Goal: Answer question/provide support: Share knowledge or assist other users

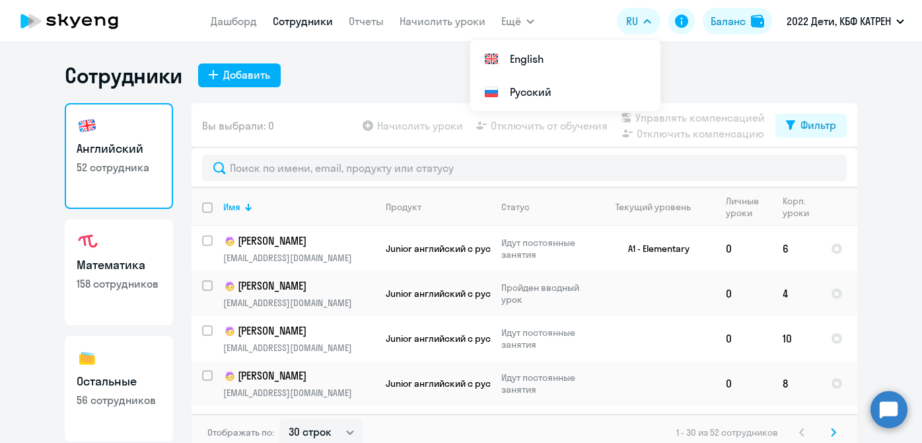
select select "30"
click at [889, 399] on circle at bounding box center [889, 408] width 37 height 37
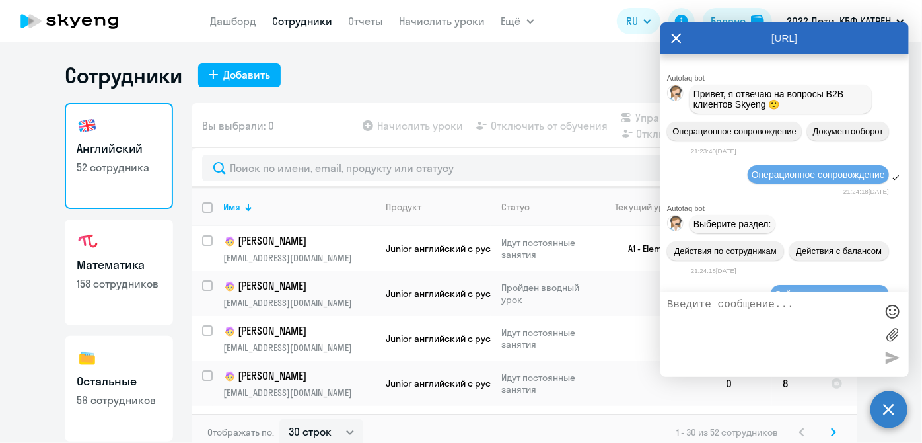
scroll to position [168082, 0]
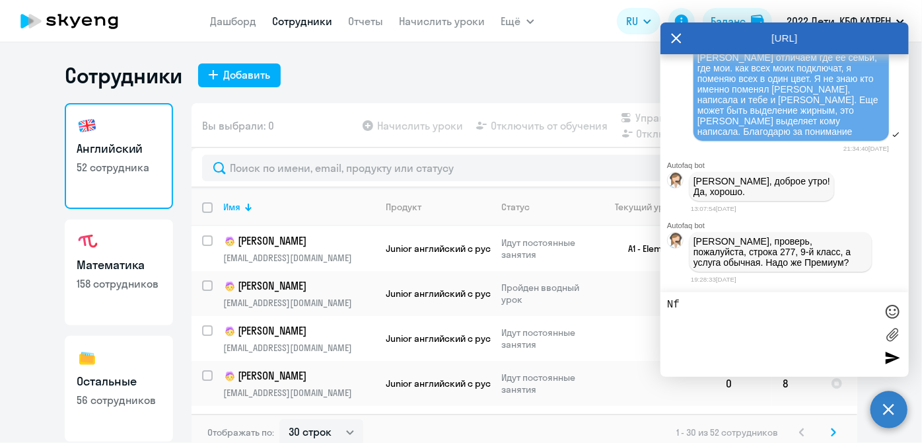
type textarea "N"
type textarea "[PERSON_NAME], привет. конечно премиум"
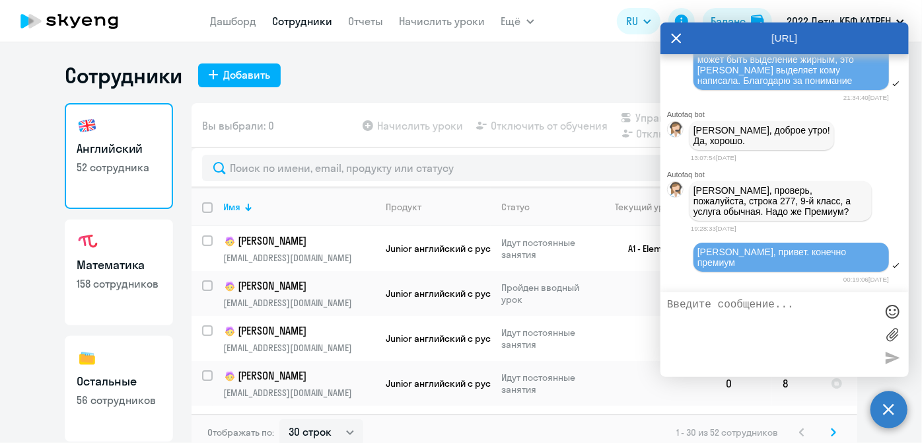
scroll to position [168123, 0]
click at [680, 39] on icon at bounding box center [676, 38] width 11 height 32
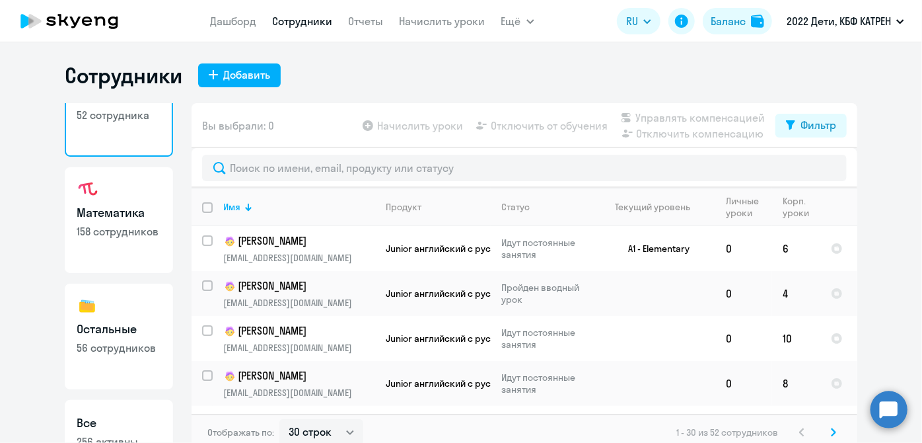
scroll to position [114, 0]
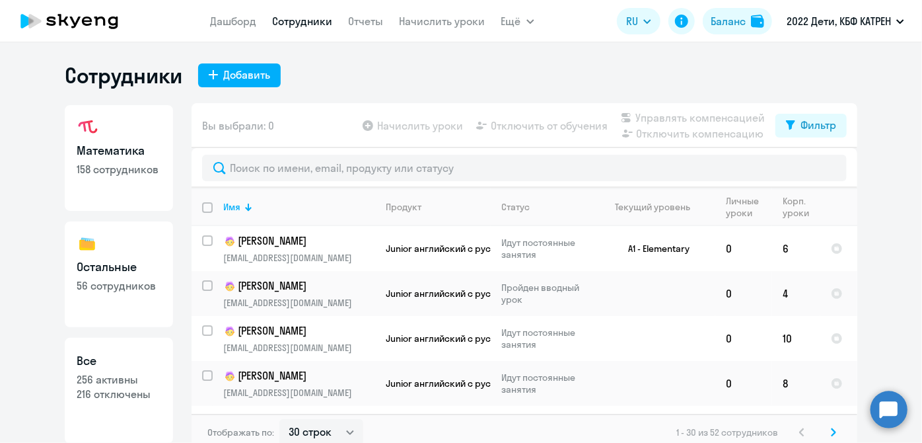
click at [114, 366] on h3 "Все" at bounding box center [119, 360] width 85 height 17
select select "30"
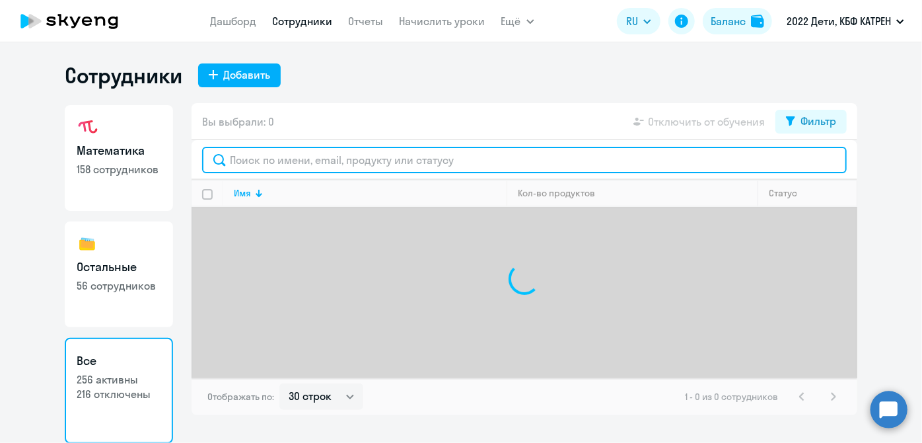
click at [269, 161] on input "text" at bounding box center [524, 160] width 645 height 26
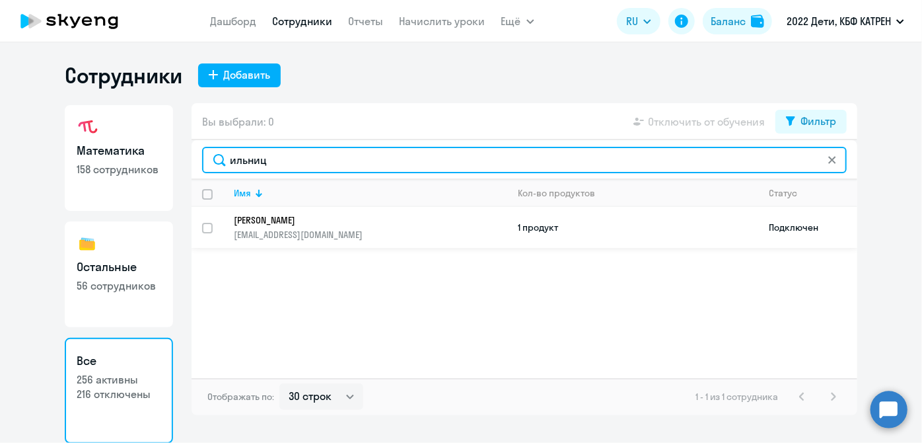
type input "ильниц"
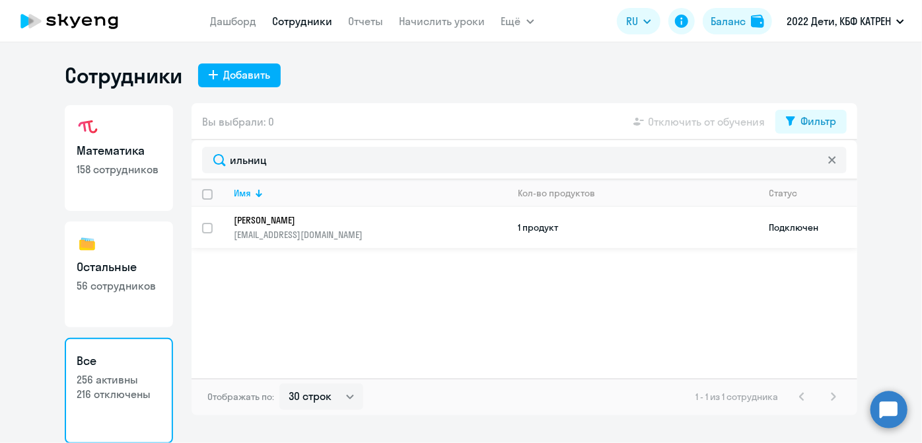
click at [353, 237] on p "[EMAIL_ADDRESS][DOMAIN_NAME]" at bounding box center [370, 235] width 273 height 12
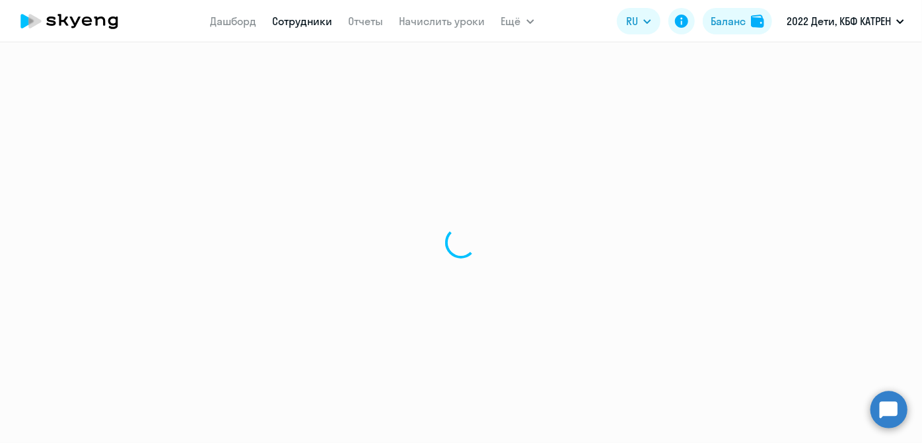
select select "math"
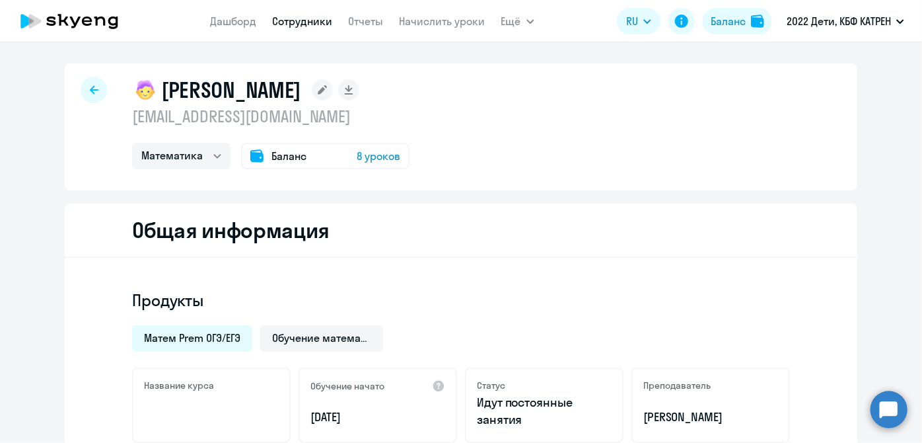
click at [287, 21] on link "Сотрудники" at bounding box center [303, 21] width 60 height 13
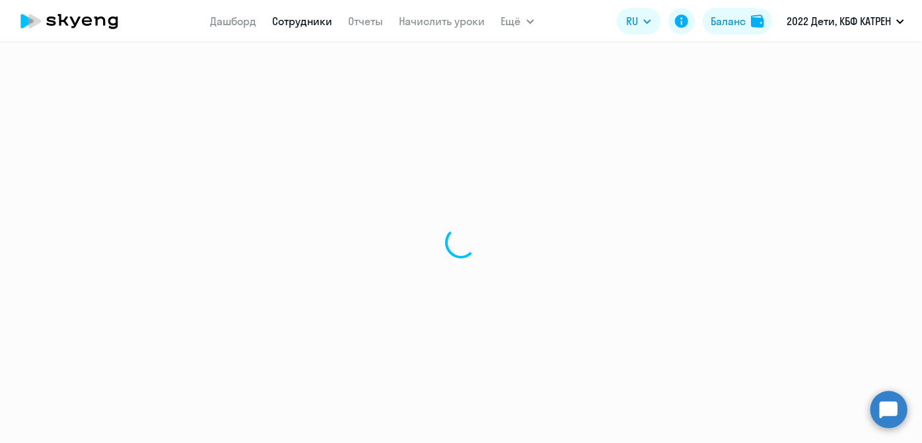
select select "30"
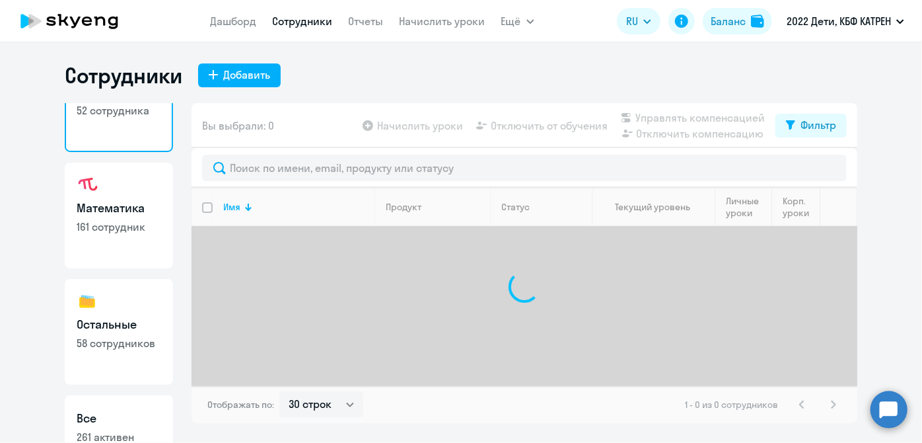
scroll to position [114, 0]
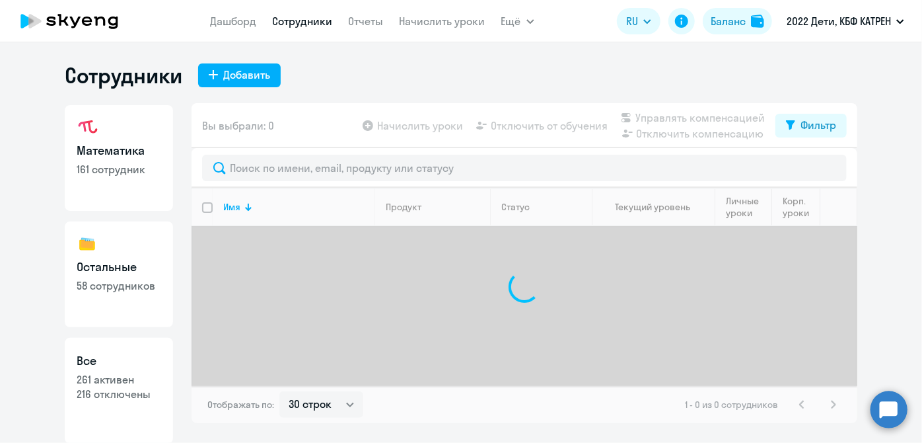
click at [131, 383] on p "261 активен" at bounding box center [119, 379] width 85 height 15
select select "30"
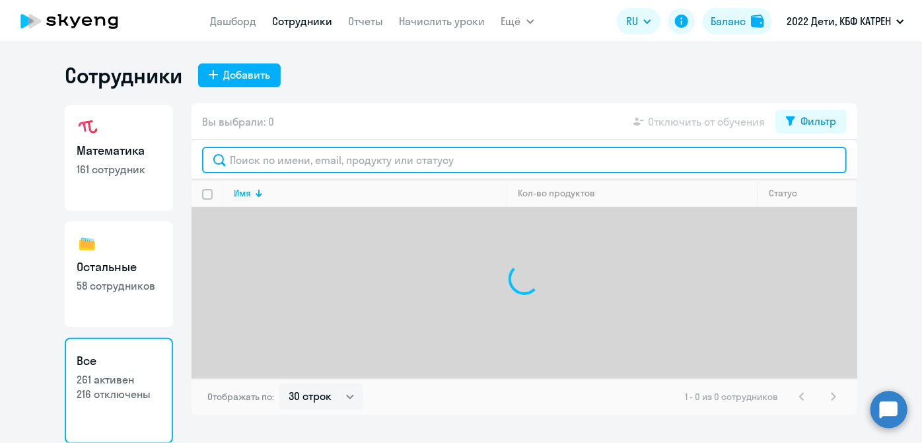
click at [313, 161] on input "text" at bounding box center [524, 160] width 645 height 26
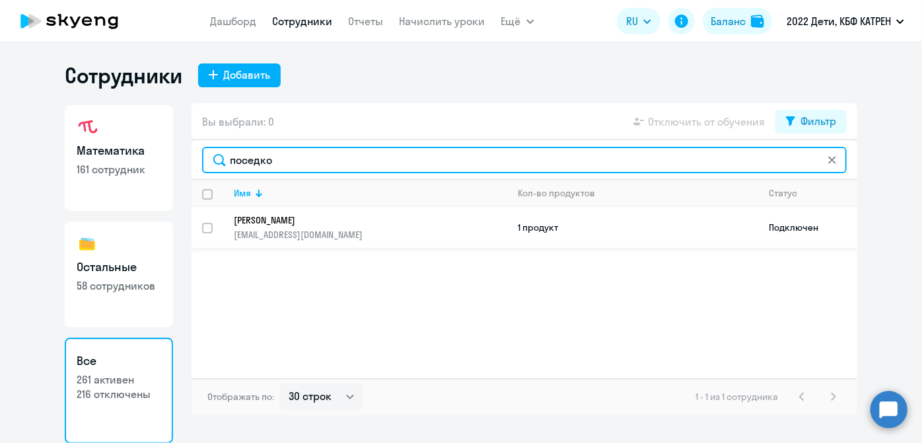
type input "поседко"
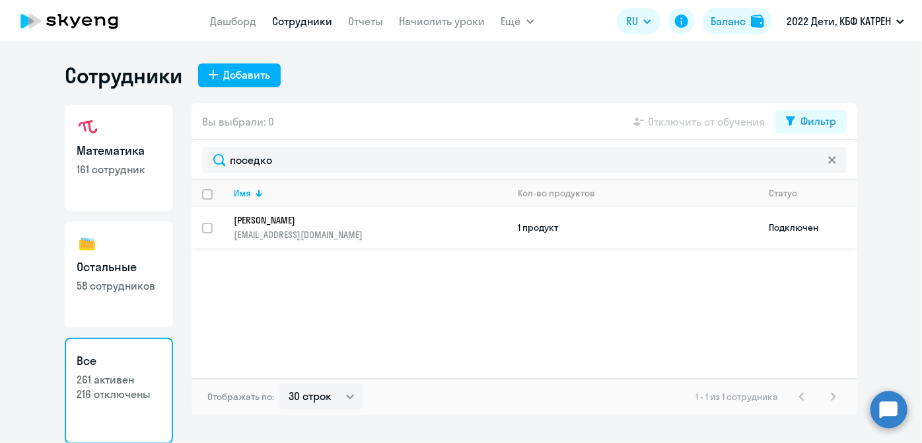
click at [320, 229] on p "[EMAIL_ADDRESS][DOMAIN_NAME]" at bounding box center [370, 235] width 273 height 12
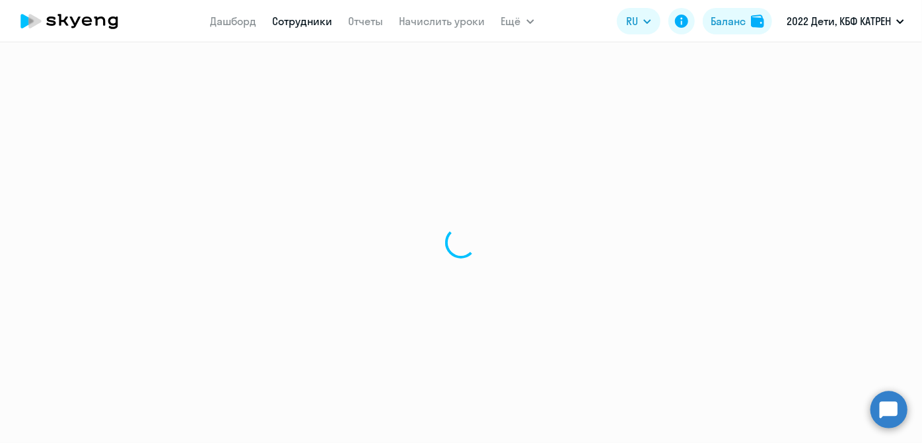
select select "math"
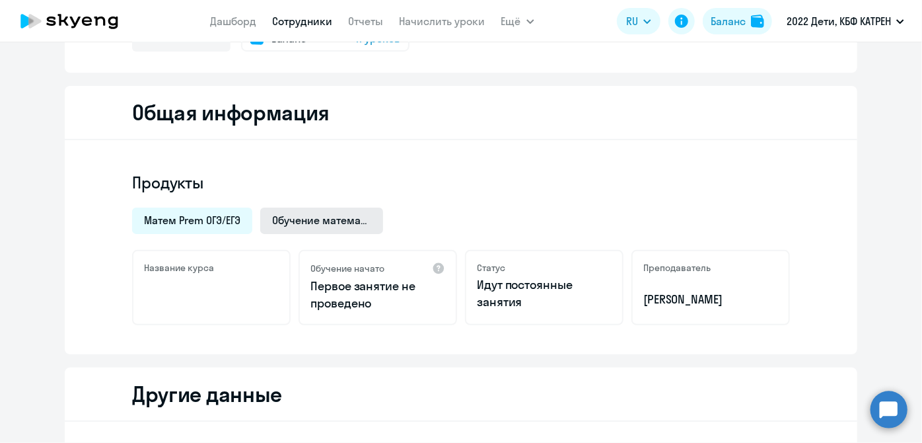
scroll to position [120, 0]
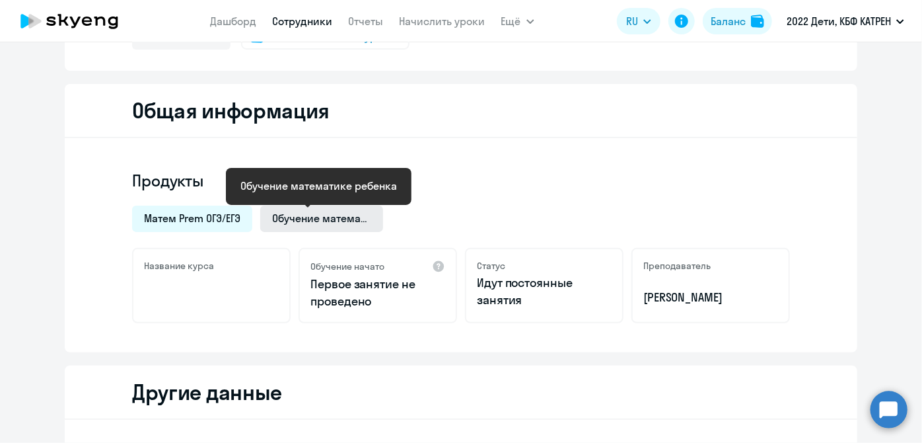
click at [301, 221] on span "Обучение математике ребенка" at bounding box center [321, 218] width 99 height 15
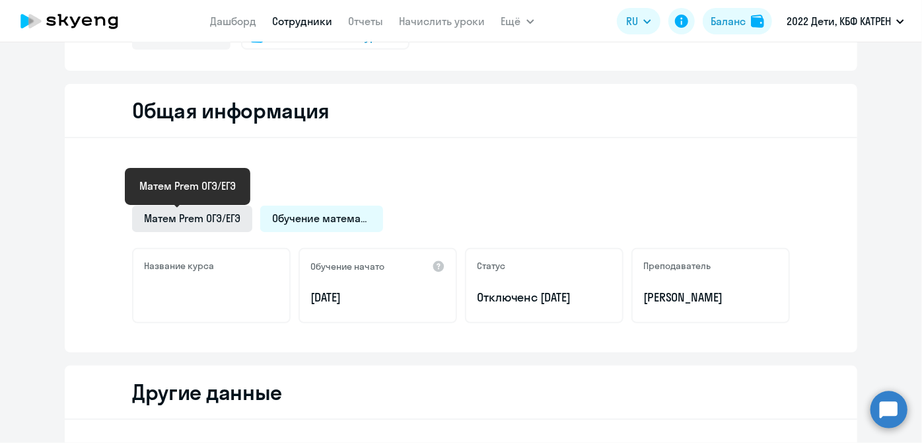
click at [182, 211] on span "Матем Prem ОГЭ/ЕГЭ" at bounding box center [192, 218] width 96 height 15
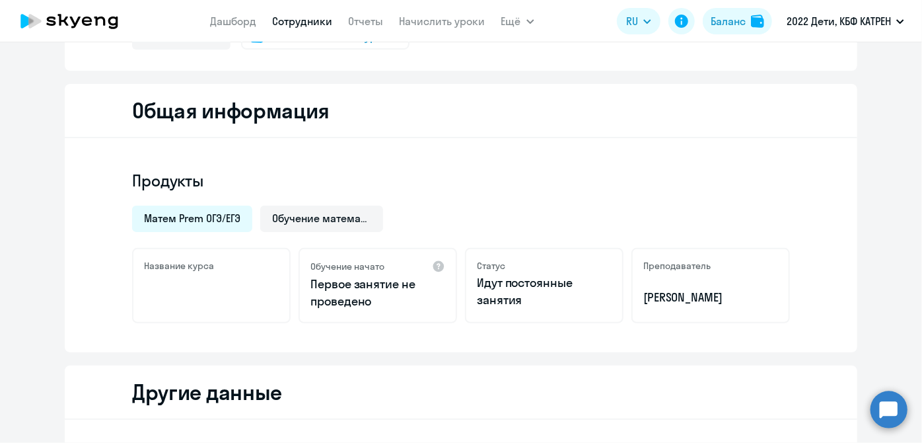
click at [884, 410] on circle at bounding box center [889, 408] width 37 height 37
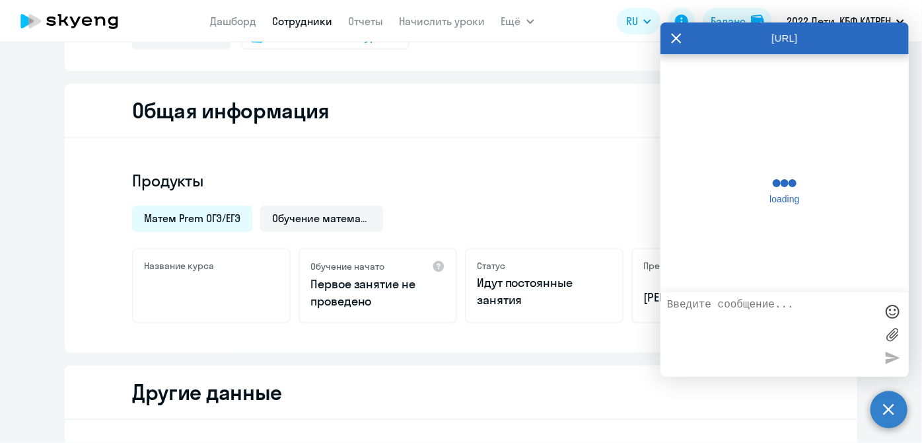
click at [889, 414] on circle at bounding box center [889, 408] width 37 height 37
click at [792, 350] on div "Продукты Матем Prem ОГЭ/ЕГЭ Обучение математике ребенка Название курса Обучение…" at bounding box center [461, 245] width 793 height 214
click at [780, 322] on div "Продукты Матем Prem ОГЭ/ЕГЭ Обучение математике ребенка Название курса Обучение…" at bounding box center [461, 245] width 793 height 214
click at [756, 315] on div "Преподаватель [PERSON_NAME]" at bounding box center [711, 285] width 159 height 75
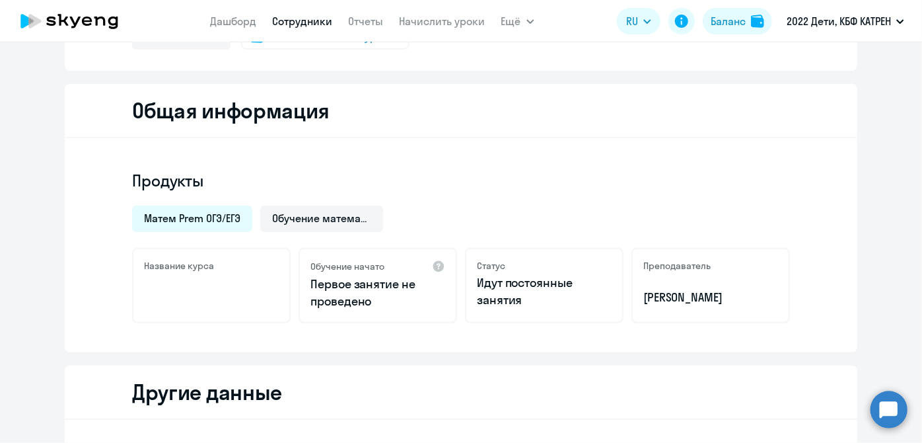
click at [892, 401] on circle at bounding box center [889, 408] width 37 height 37
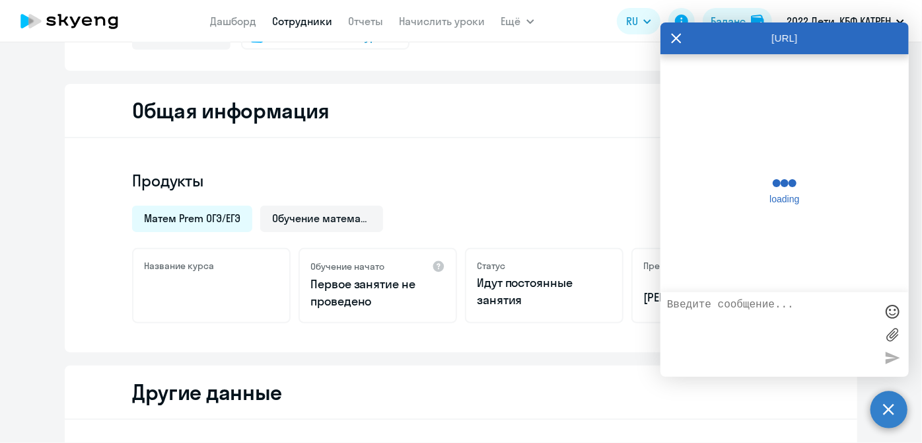
click at [773, 328] on textarea at bounding box center [771, 334] width 209 height 71
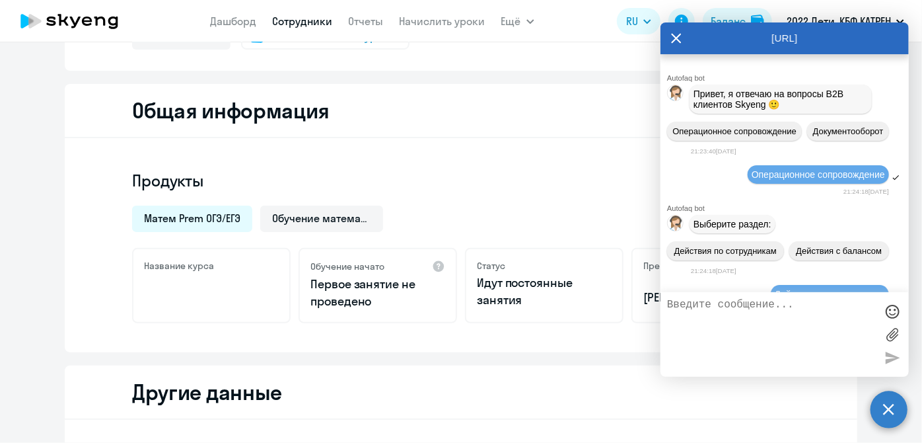
scroll to position [168118, 0]
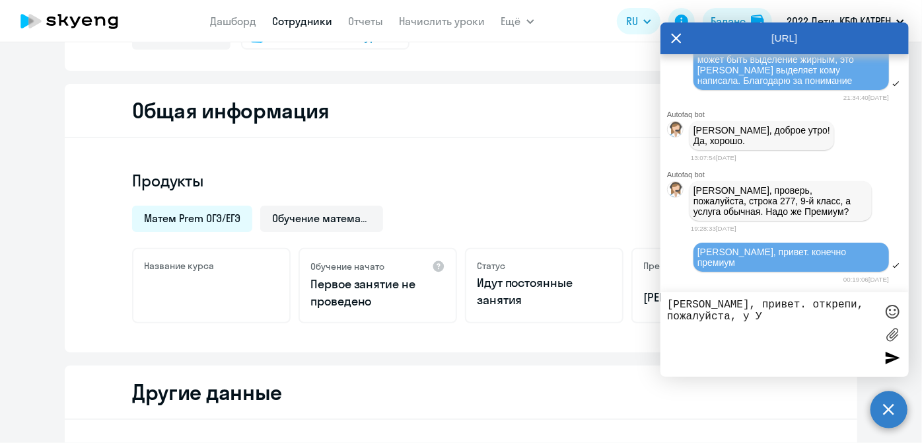
paste textarea "24615694 [PERSON_NAME]"
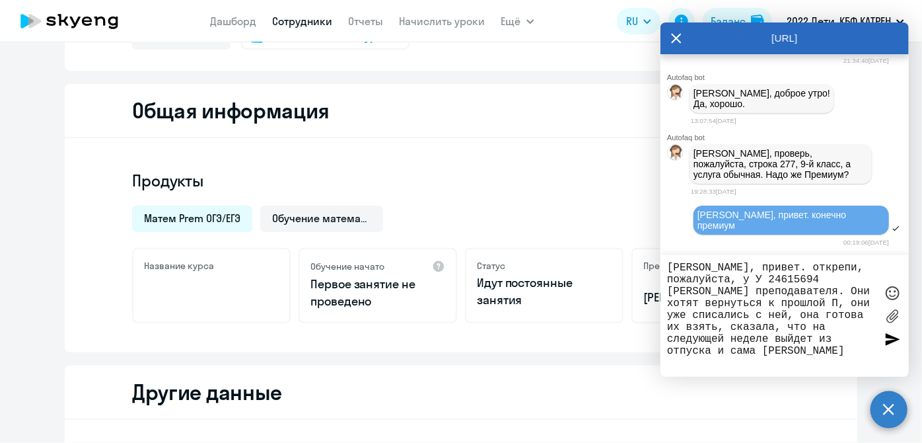
scroll to position [0, 0]
type textarea "[PERSON_NAME], привет. открепи, пожалуйста, у У 24615694 [PERSON_NAME] преподав…"
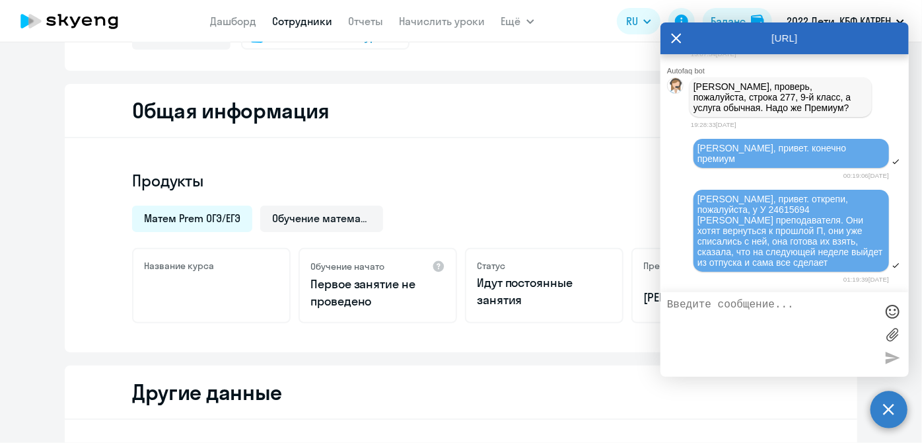
scroll to position [168227, 0]
